Goal: Find contact information: Find contact information

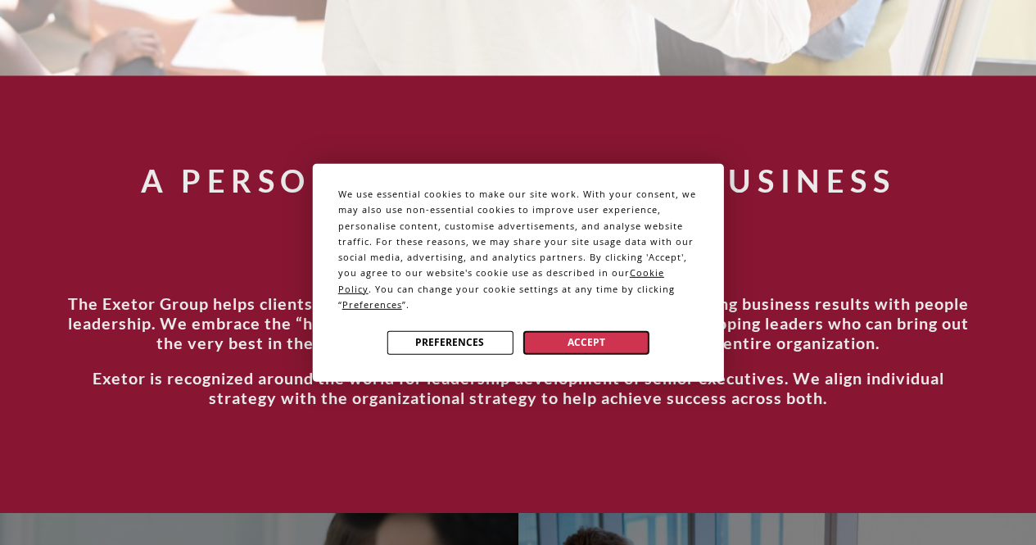
click at [609, 333] on button "Accept" at bounding box center [586, 342] width 126 height 24
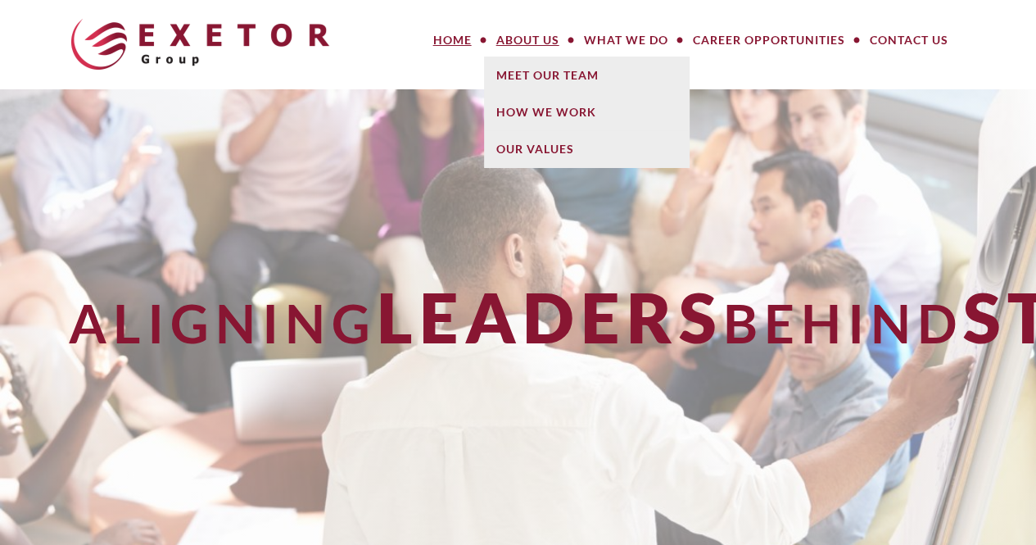
click at [563, 40] on link "About Us" at bounding box center [528, 40] width 88 height 33
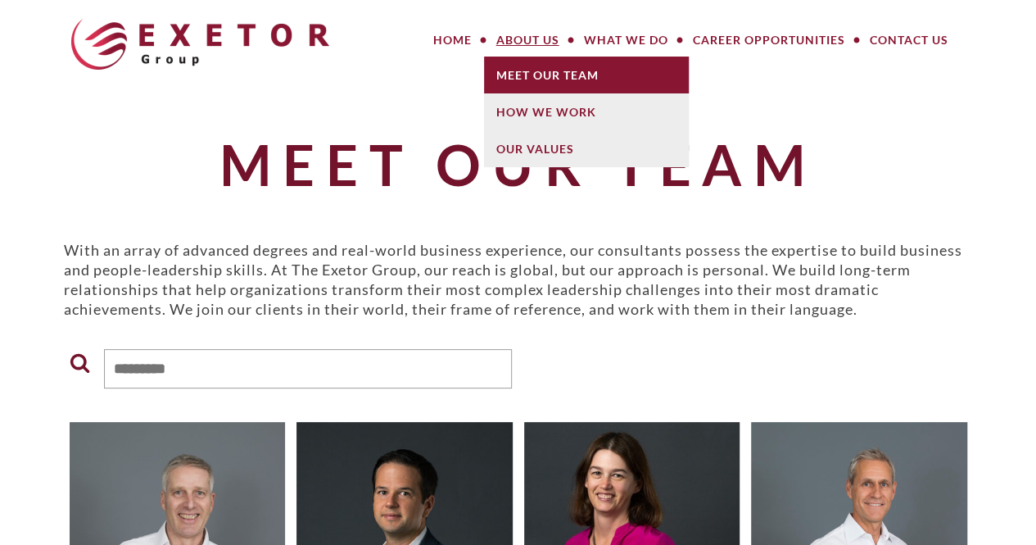
click at [534, 86] on link "Meet Our Team" at bounding box center [586, 75] width 205 height 37
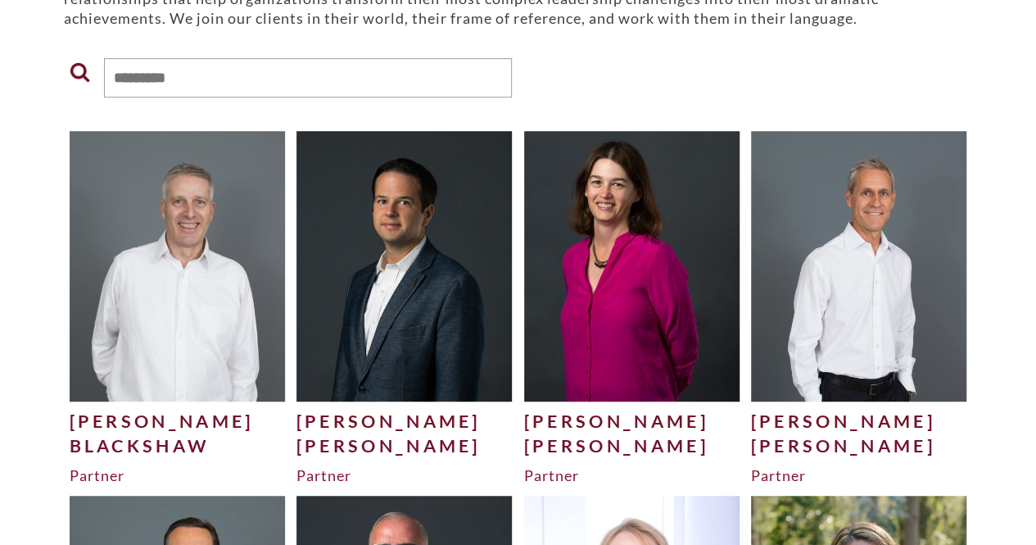
scroll to position [410, 0]
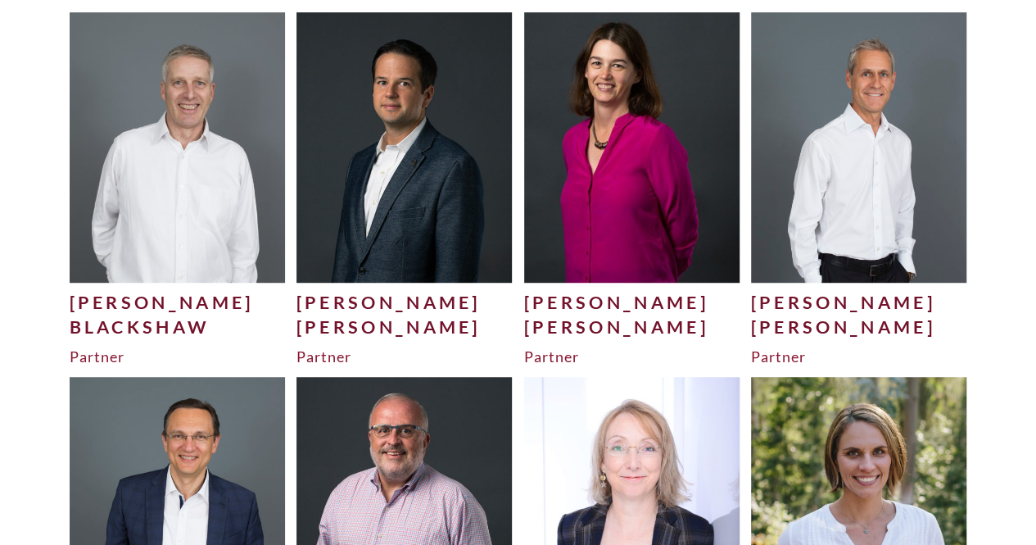
click at [609, 306] on div "[PERSON_NAME]" at bounding box center [632, 302] width 216 height 25
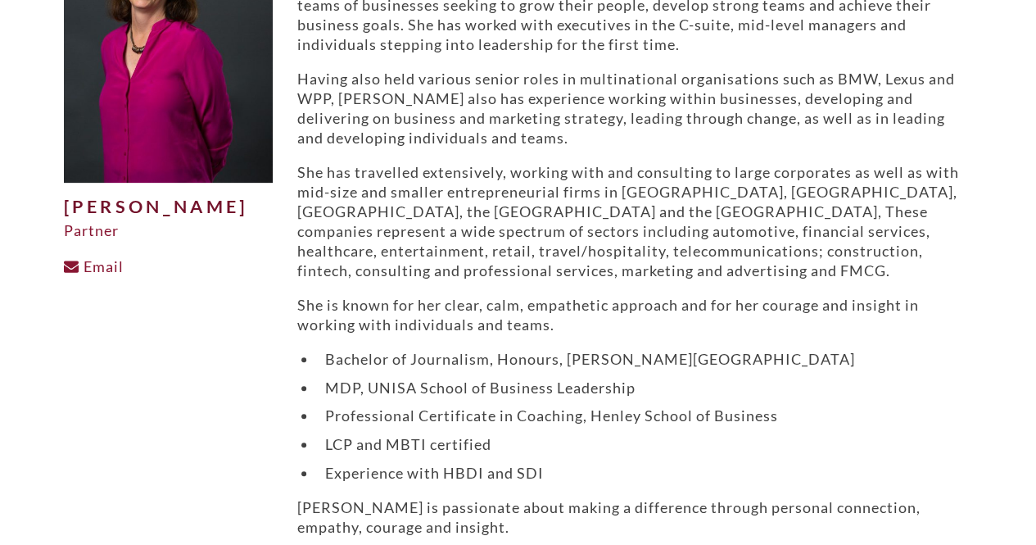
scroll to position [246, 0]
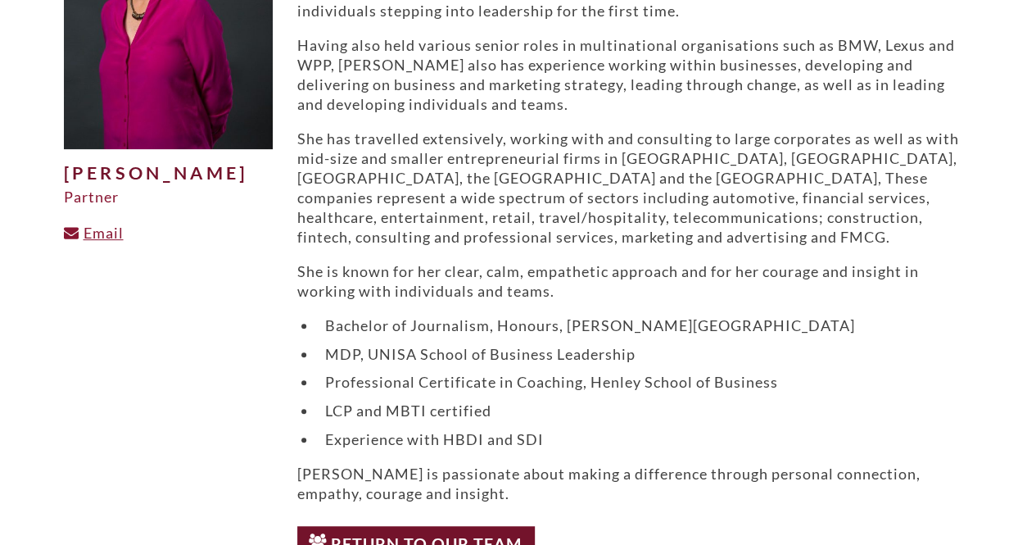
click at [102, 242] on link "Email" at bounding box center [94, 233] width 60 height 18
click at [117, 242] on link "Email" at bounding box center [94, 233] width 60 height 18
